Goal: Check status: Check status

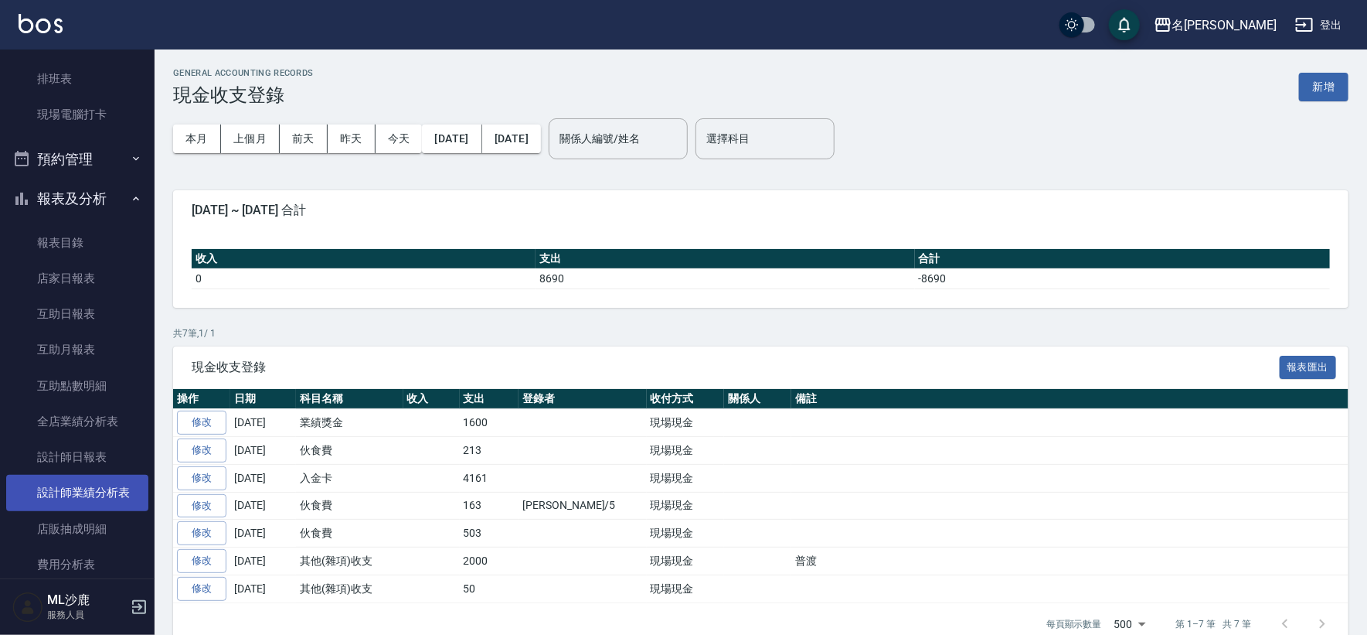
scroll to position [257, 0]
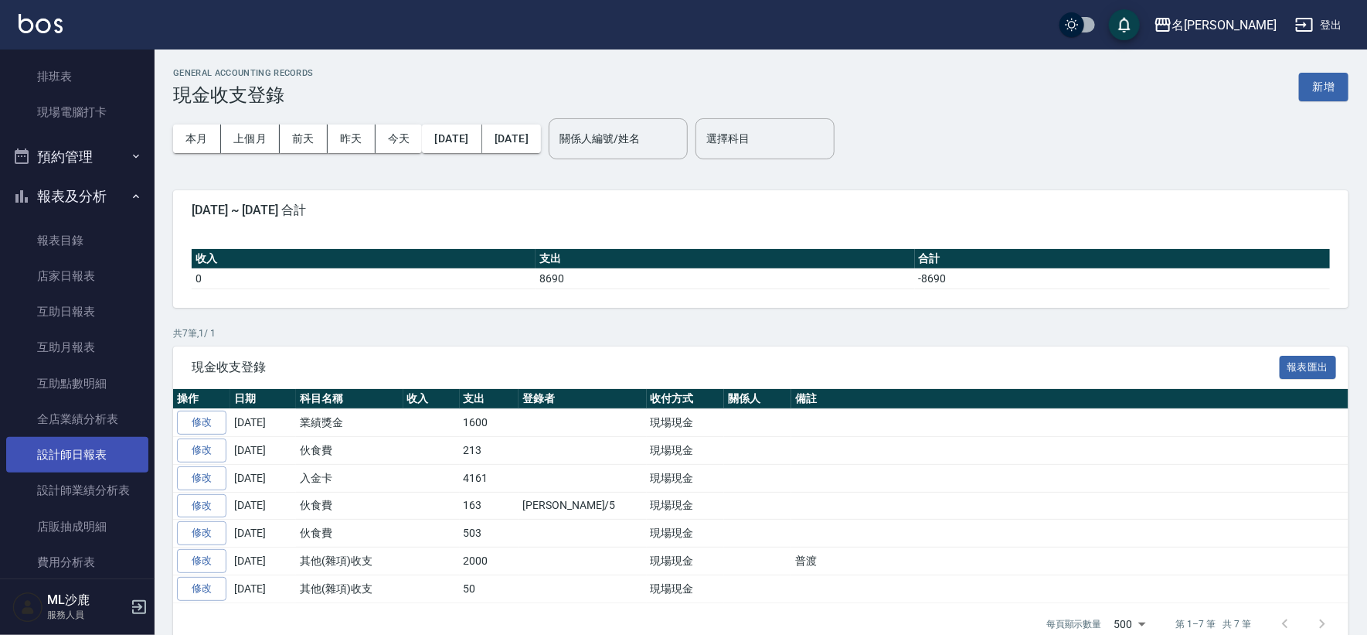
click at [90, 461] on link "設計師日報表" at bounding box center [77, 455] width 142 height 36
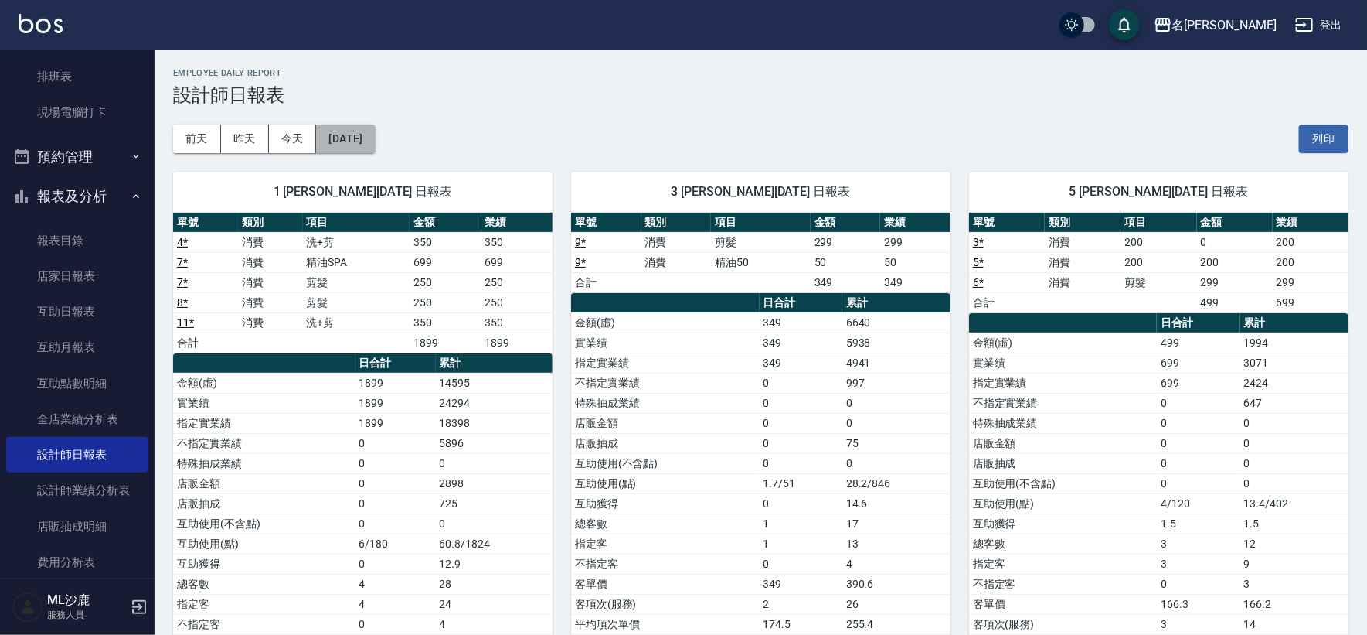
click at [366, 135] on button "[DATE]" at bounding box center [345, 138] width 59 height 29
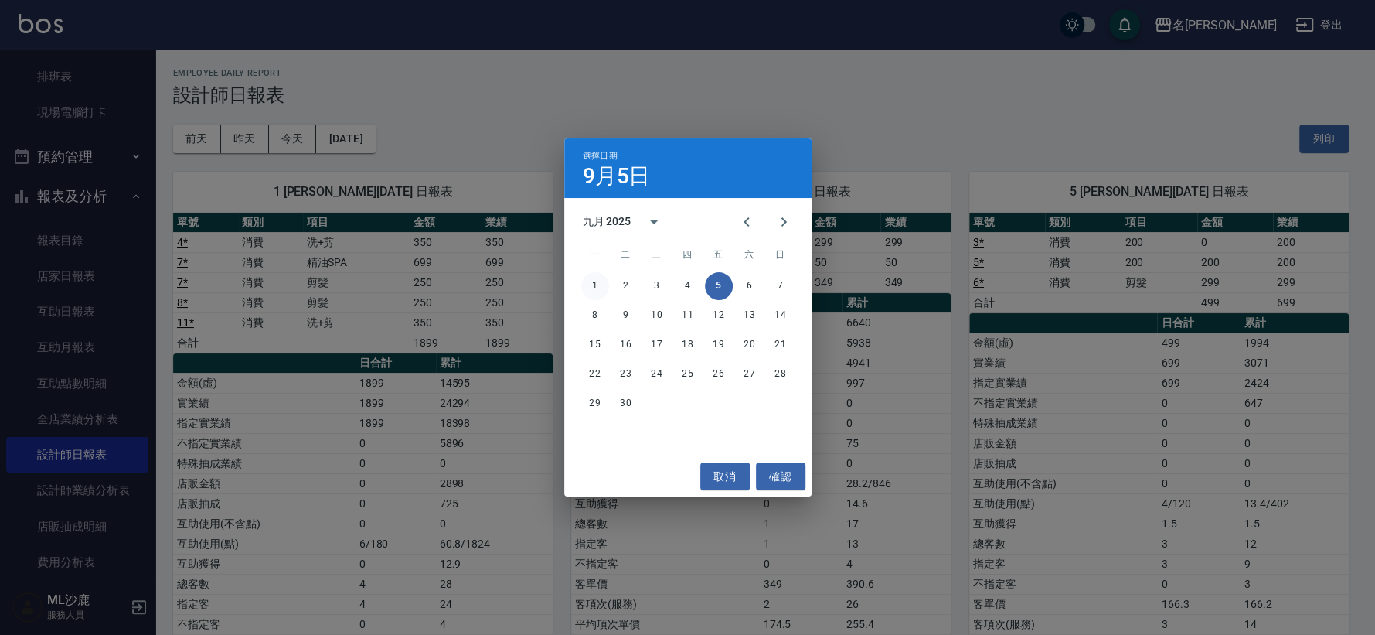
click at [608, 283] on div "1 2 3 4 5 6 7" at bounding box center [687, 286] width 247 height 28
click at [598, 278] on button "1" at bounding box center [595, 286] width 28 height 28
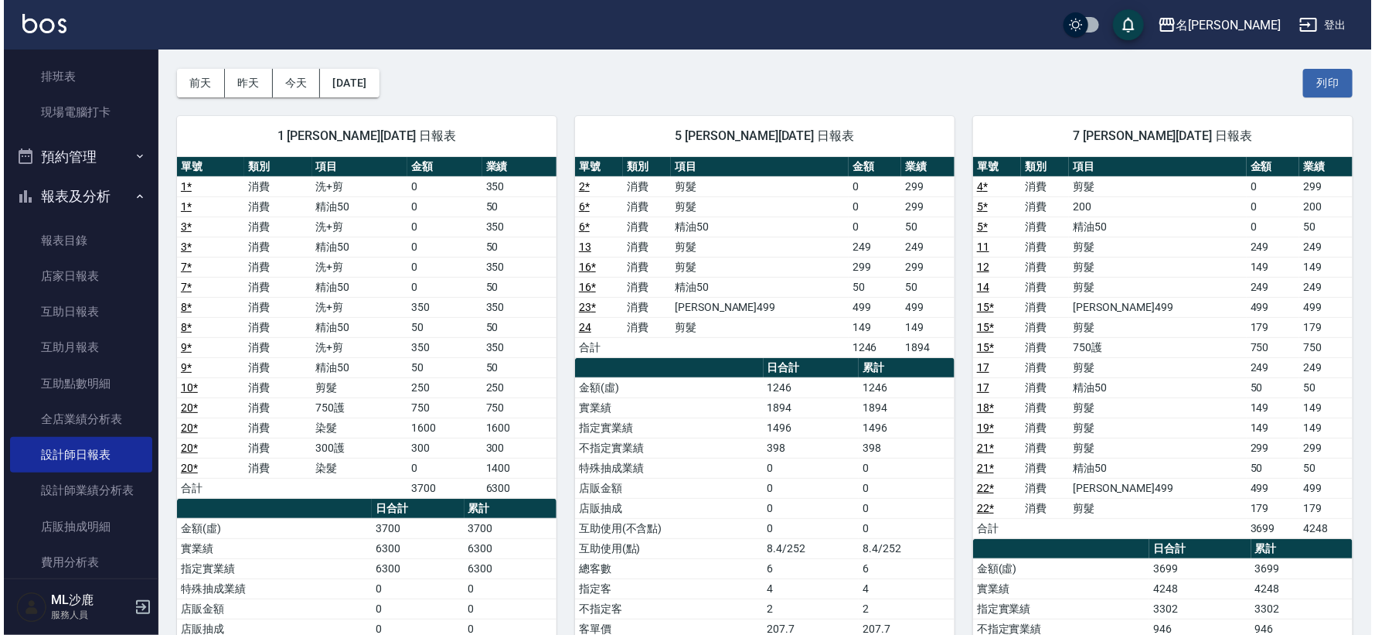
scroll to position [86, 0]
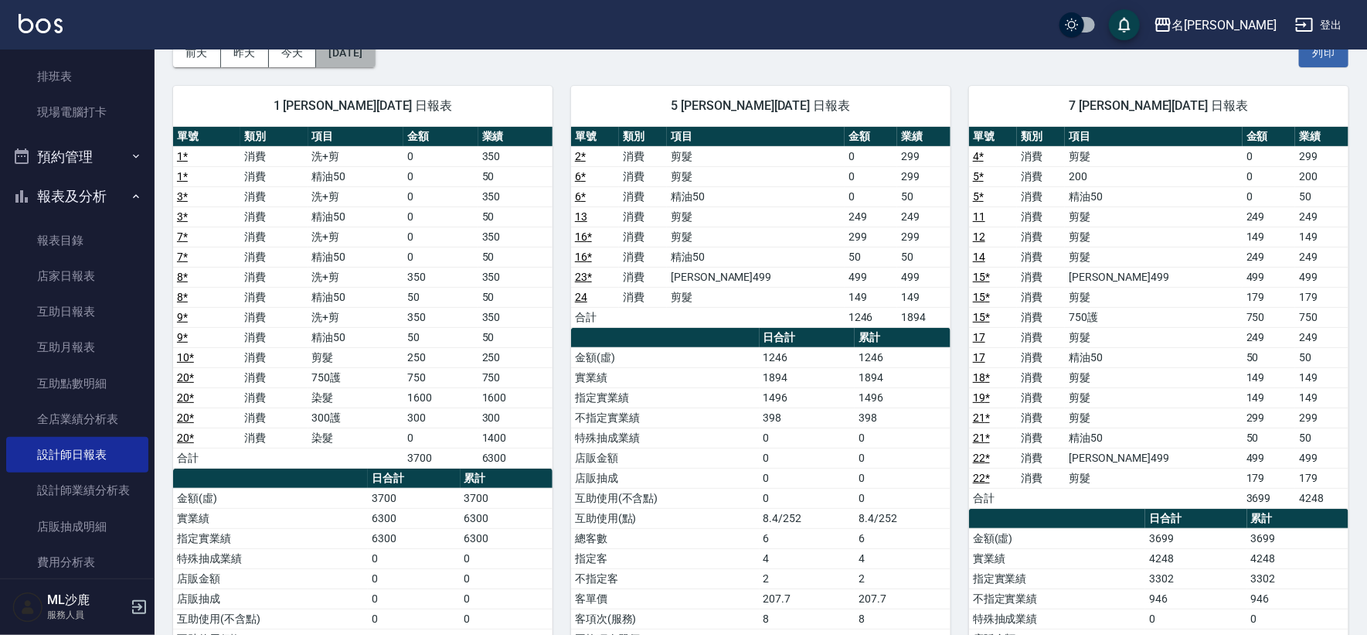
click at [357, 57] on button "[DATE]" at bounding box center [345, 53] width 59 height 29
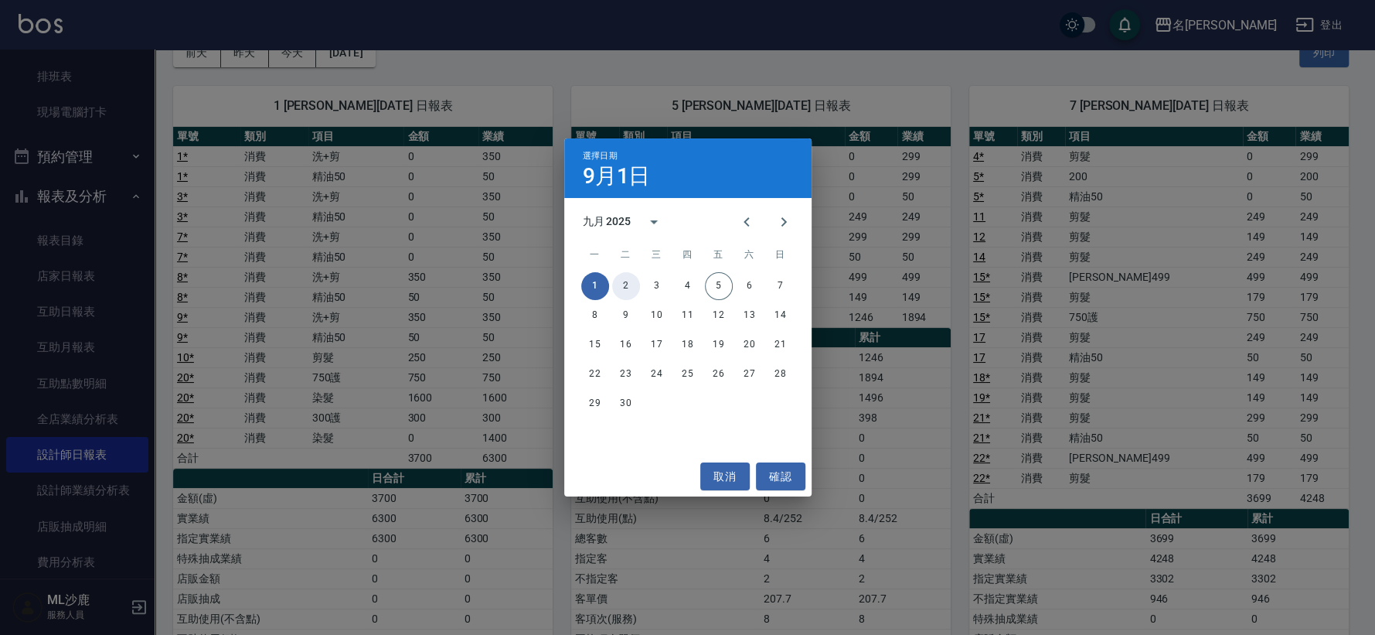
drag, startPoint x: 629, startPoint y: 287, endPoint x: 638, endPoint y: 283, distance: 9.3
click at [629, 285] on button "2" at bounding box center [626, 286] width 28 height 28
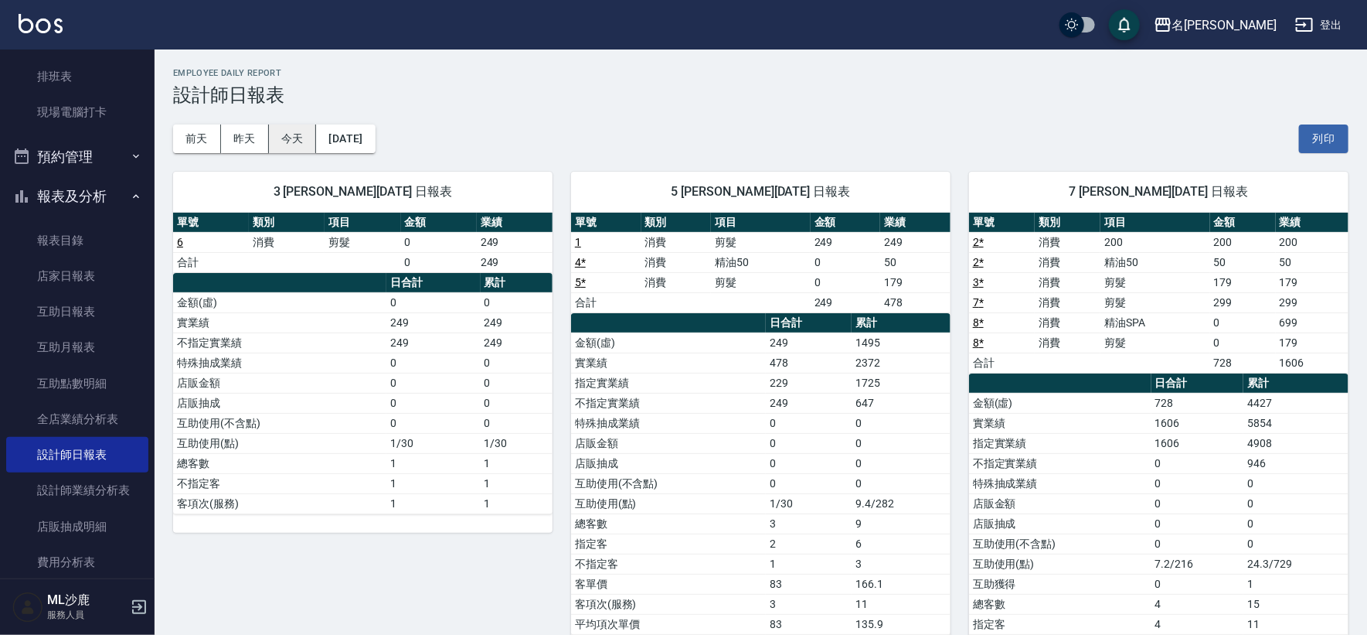
click at [289, 134] on button "今天" at bounding box center [293, 138] width 48 height 29
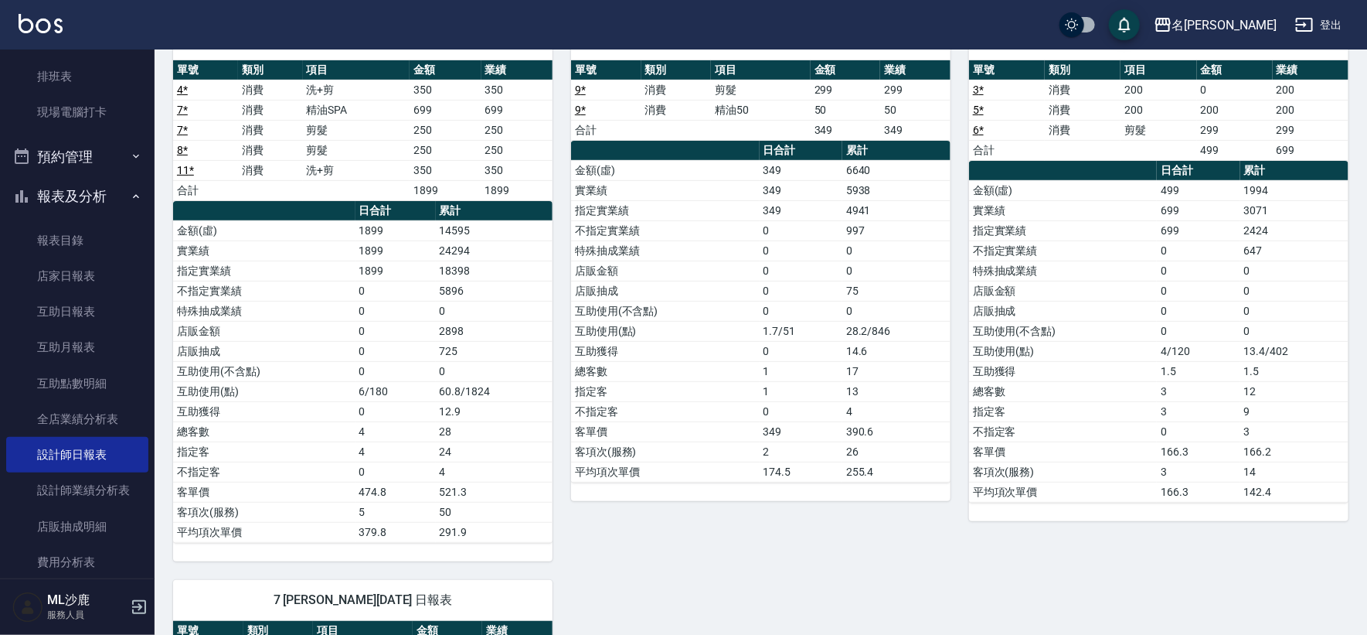
scroll to position [172, 0]
